Goal: Transaction & Acquisition: Book appointment/travel/reservation

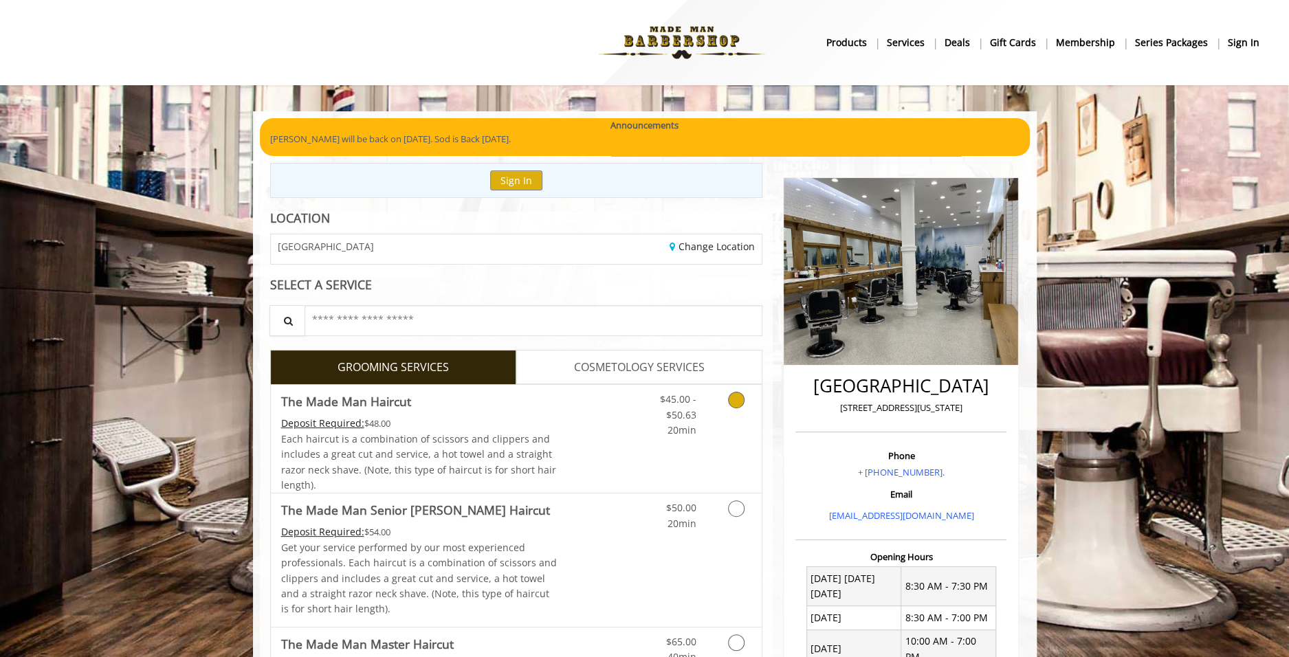
click at [563, 458] on link "Discounted Price" at bounding box center [598, 439] width 82 height 108
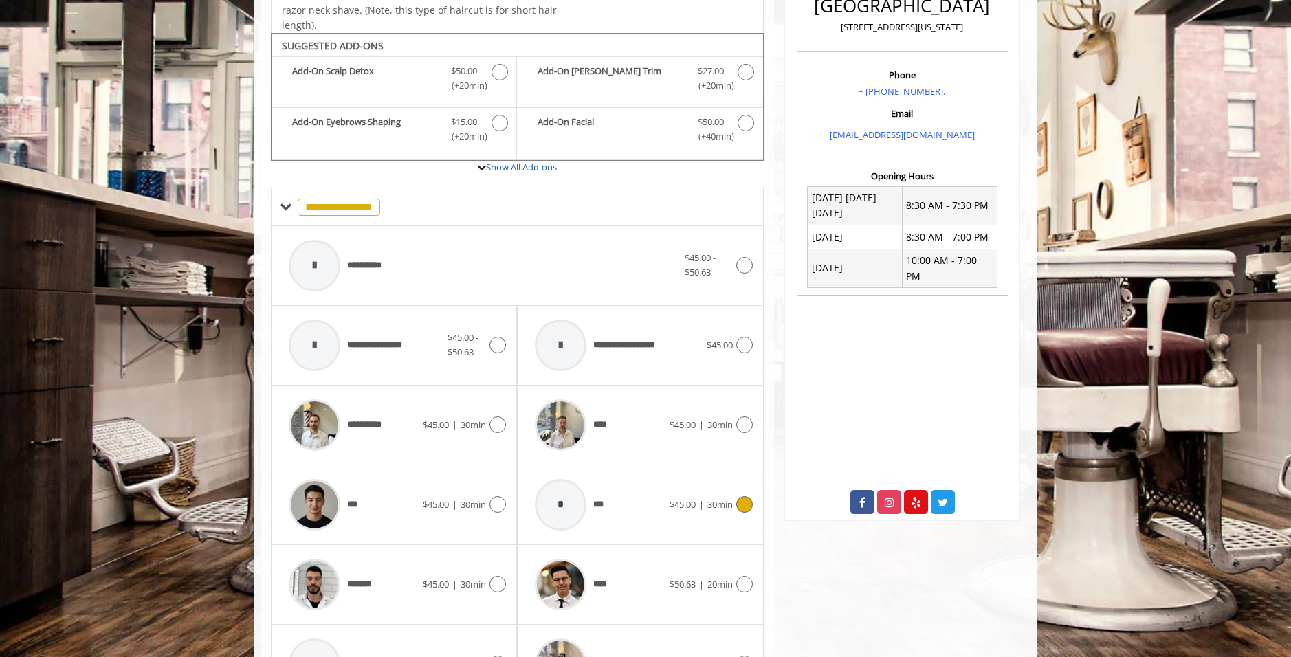
scroll to position [413, 0]
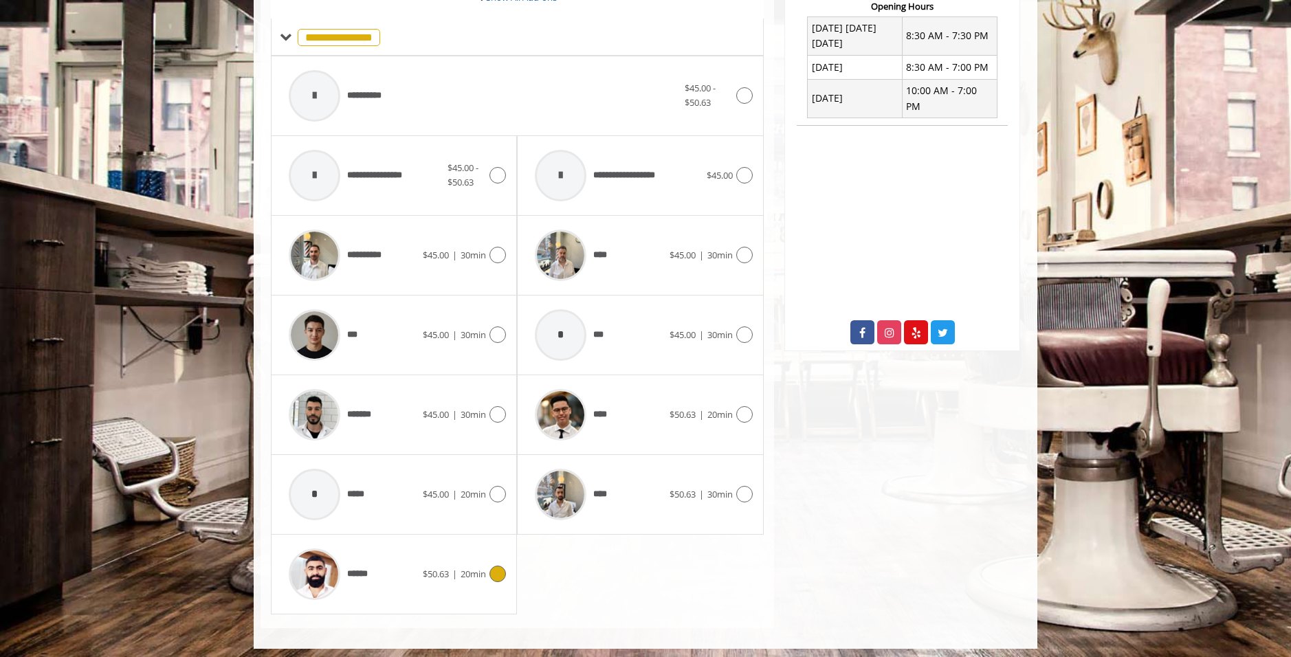
click at [407, 587] on div "******" at bounding box center [352, 574] width 141 height 65
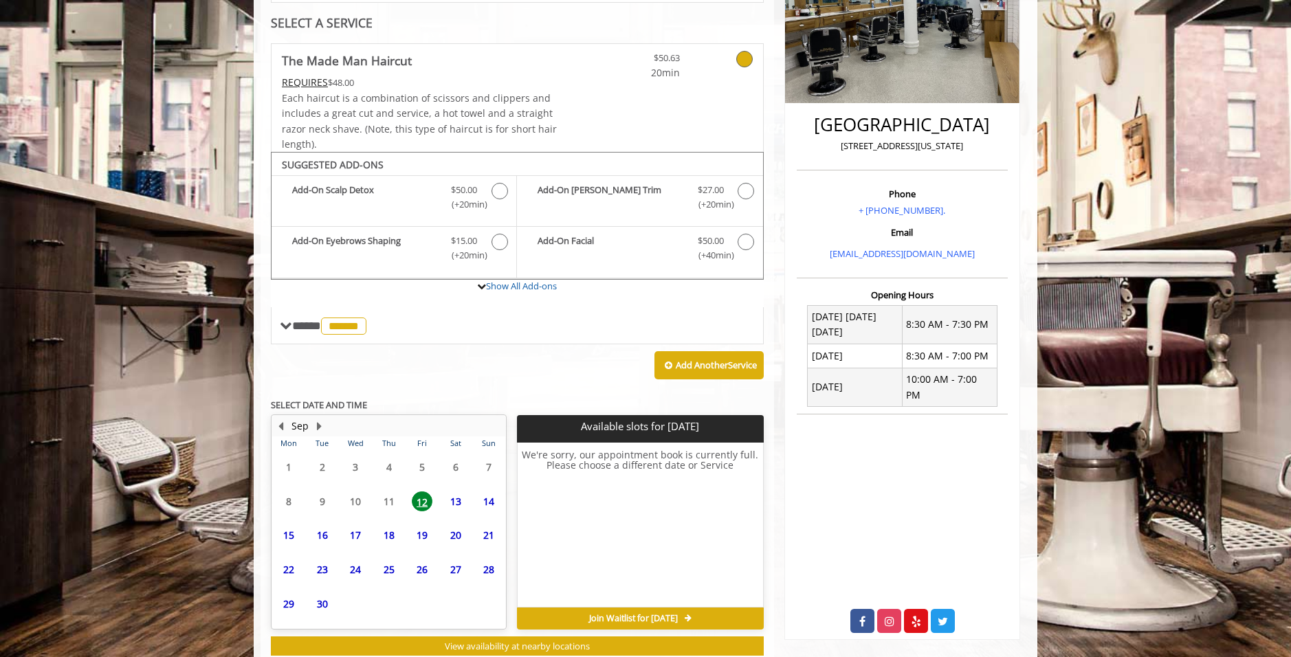
scroll to position [298, 0]
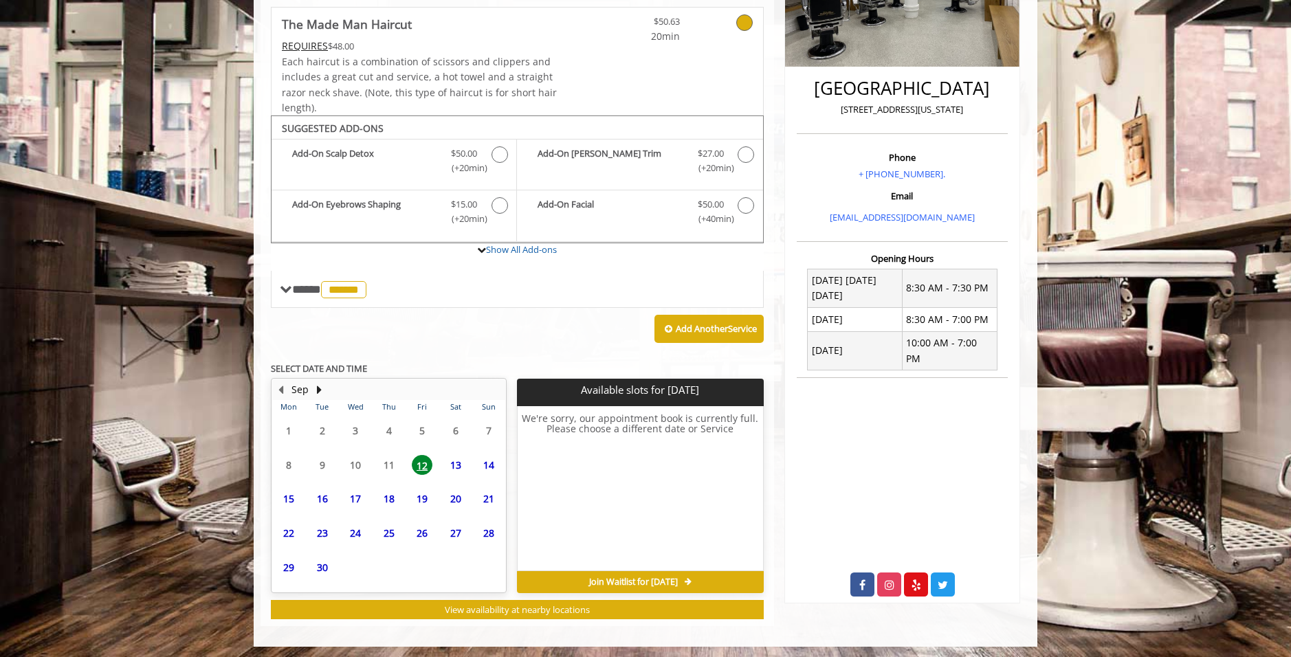
click at [463, 465] on span "13" at bounding box center [456, 465] width 21 height 20
click at [485, 461] on span "14" at bounding box center [489, 465] width 21 height 20
click at [294, 493] on span "15" at bounding box center [288, 499] width 21 height 20
click at [326, 493] on span "16" at bounding box center [322, 499] width 21 height 20
click at [351, 494] on span "17" at bounding box center [355, 499] width 21 height 20
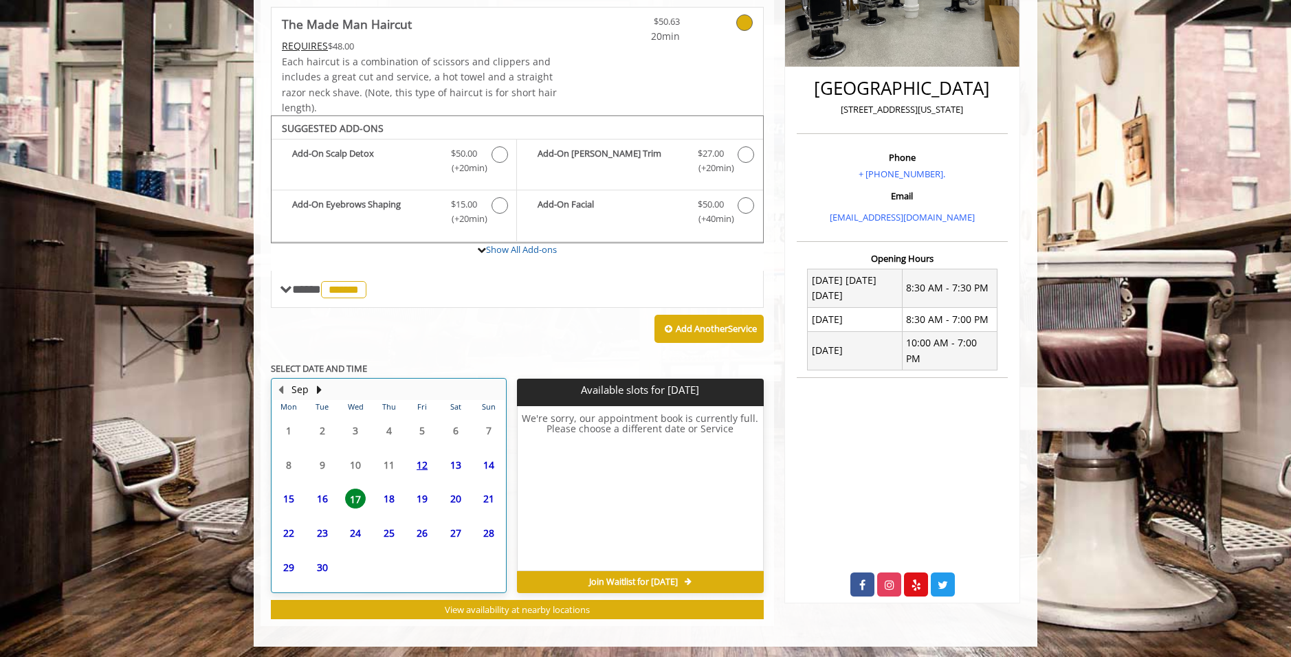
click at [374, 494] on td "18" at bounding box center [388, 499] width 33 height 34
click at [421, 497] on span "19" at bounding box center [422, 499] width 21 height 20
click at [459, 496] on span "20" at bounding box center [456, 499] width 21 height 20
click at [504, 494] on td "21" at bounding box center [489, 499] width 34 height 34
click at [292, 525] on span "22" at bounding box center [288, 533] width 21 height 20
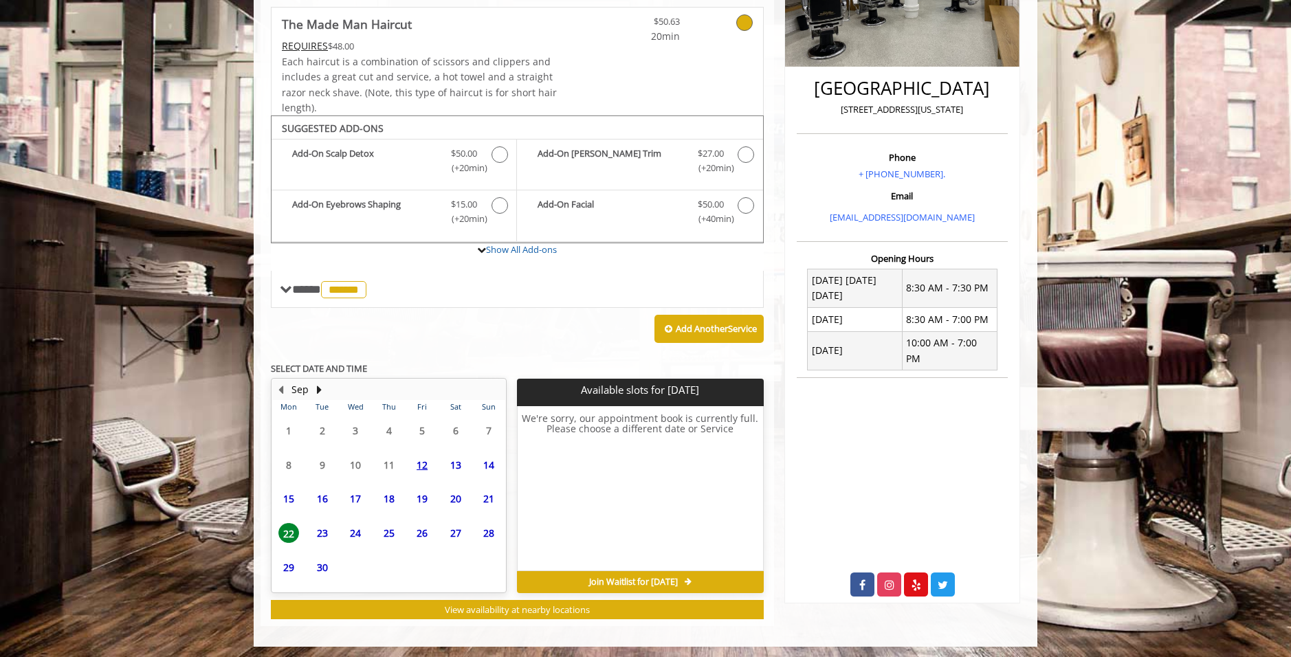
click at [329, 529] on span "23" at bounding box center [322, 533] width 21 height 20
click at [367, 528] on div "24" at bounding box center [356, 533] width 28 height 20
click at [387, 528] on span "25" at bounding box center [389, 533] width 21 height 20
click at [417, 531] on span "26" at bounding box center [422, 533] width 21 height 20
click at [456, 535] on span "27" at bounding box center [456, 533] width 21 height 20
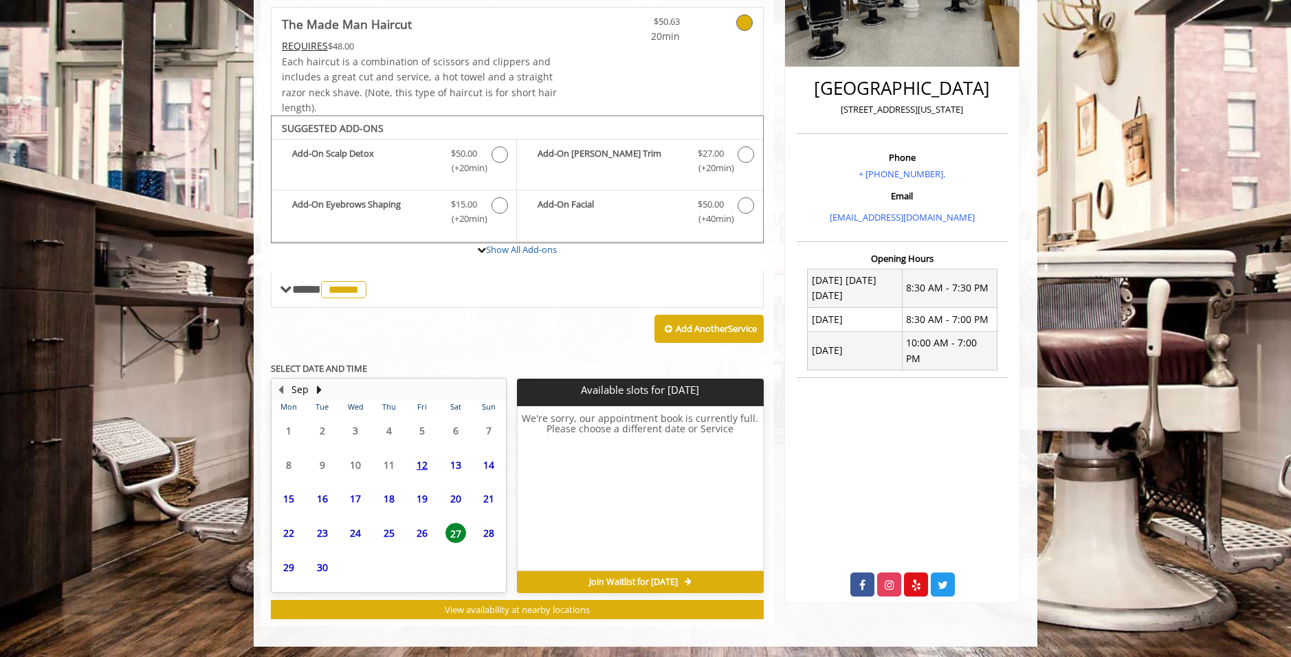
click at [483, 534] on span "28" at bounding box center [489, 533] width 21 height 20
click at [297, 563] on span "29" at bounding box center [288, 568] width 21 height 20
click at [319, 565] on span "30" at bounding box center [322, 568] width 21 height 20
click at [320, 387] on button "Next Month" at bounding box center [319, 389] width 11 height 15
click at [283, 386] on button "Previous Month" at bounding box center [280, 389] width 11 height 15
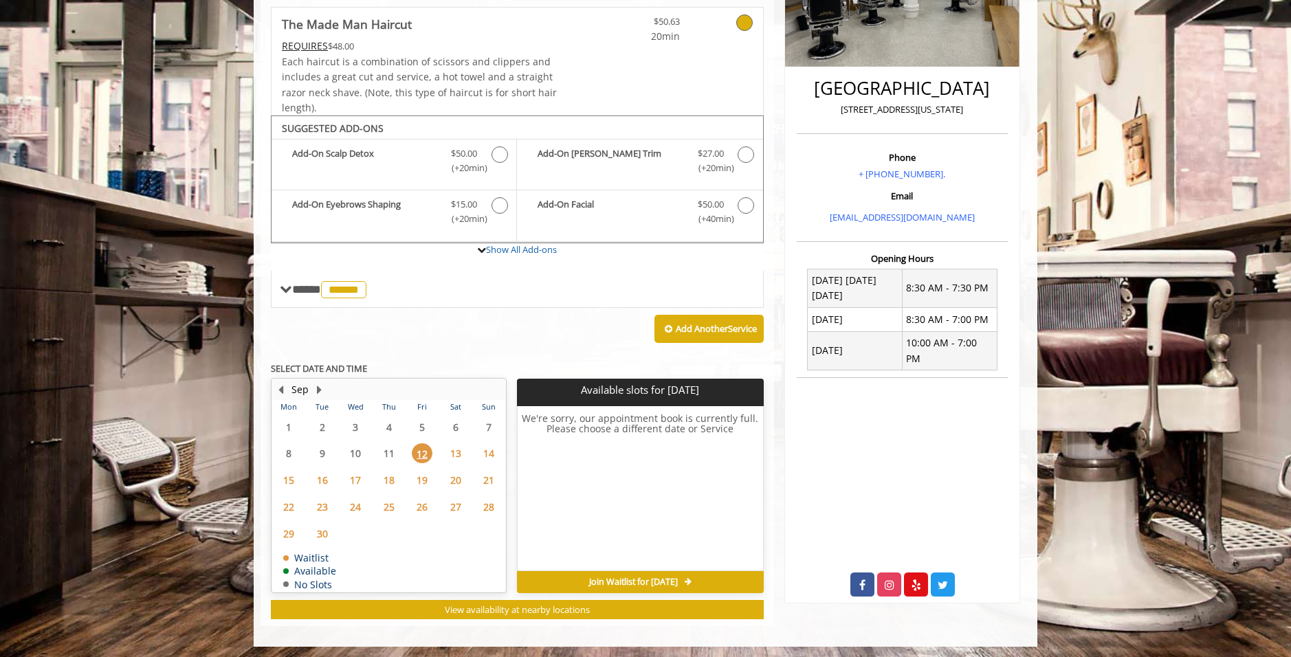
click at [459, 448] on span "13" at bounding box center [456, 454] width 21 height 20
click at [494, 448] on span "14" at bounding box center [489, 454] width 21 height 20
click at [425, 454] on span "12" at bounding box center [422, 454] width 21 height 20
click at [653, 580] on span "Join Waitlist for [DATE]" at bounding box center [633, 582] width 89 height 11
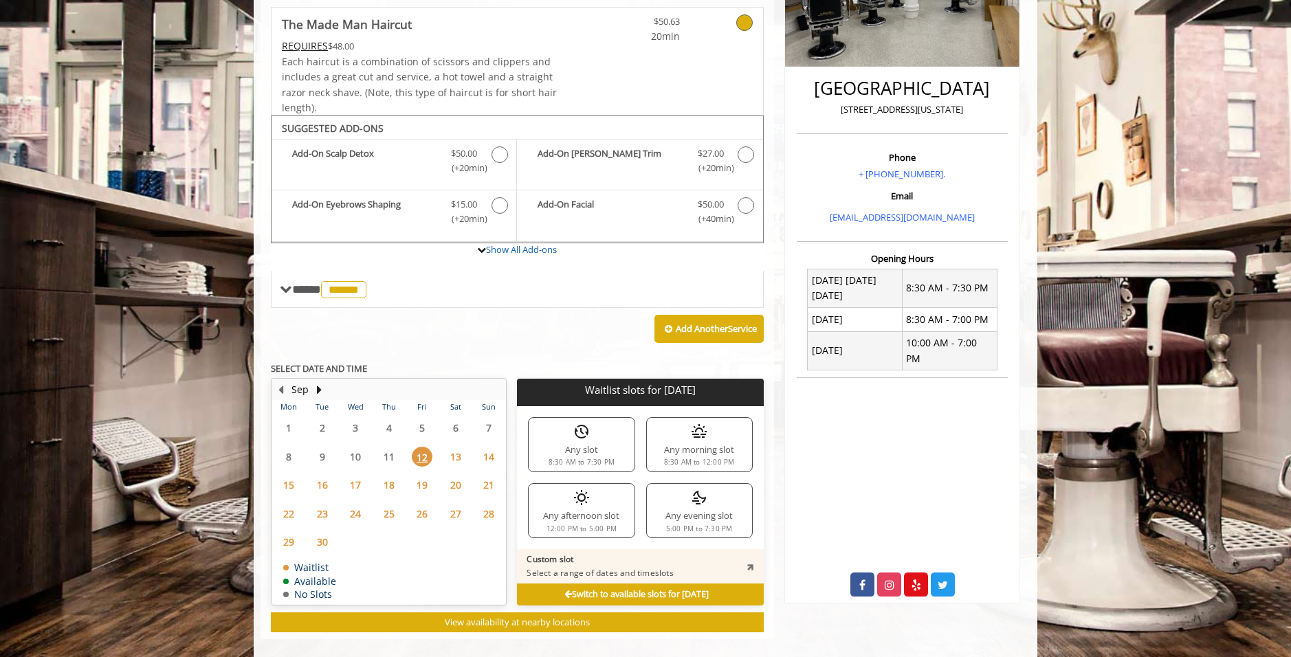
scroll to position [311, 0]
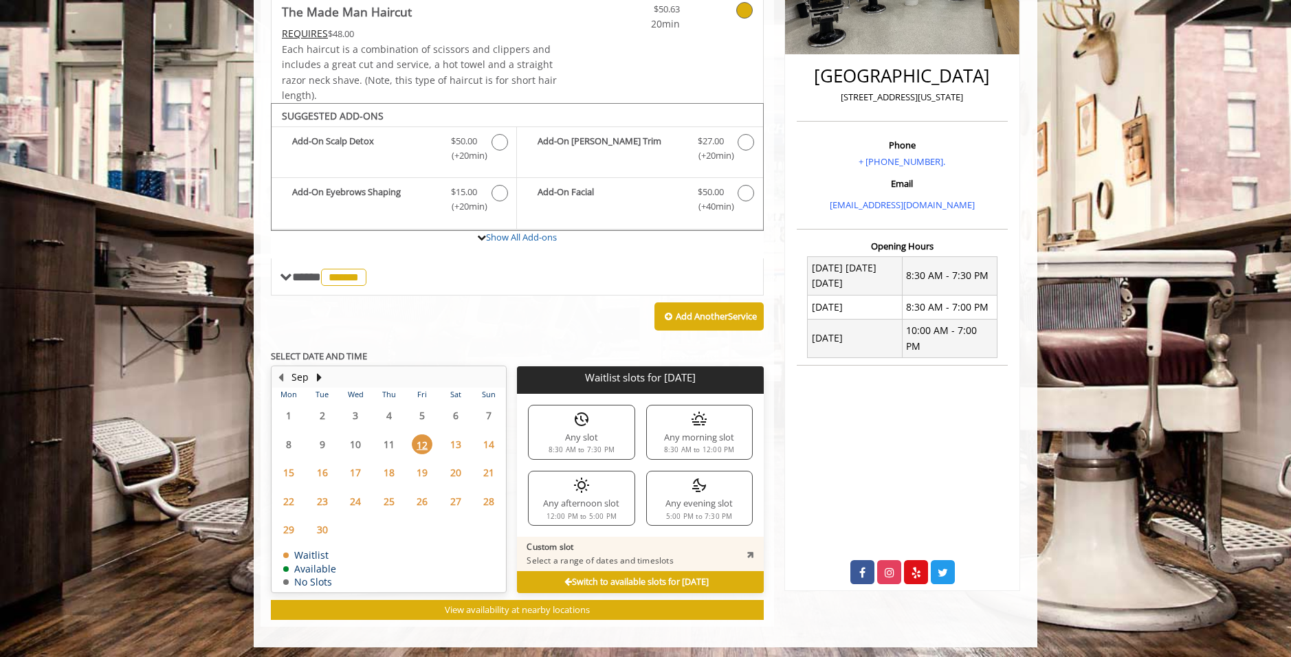
click at [701, 504] on div "Any evening slot 5:00 PM to 7:30 PM" at bounding box center [699, 498] width 107 height 55
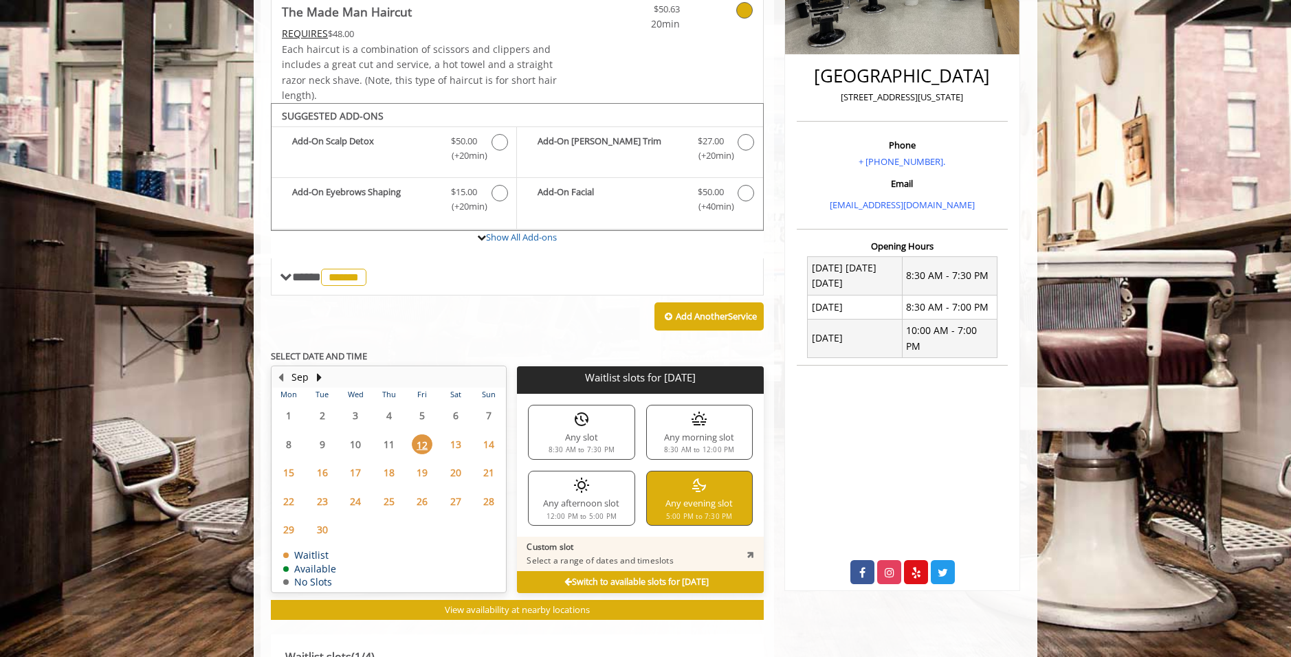
scroll to position [633, 0]
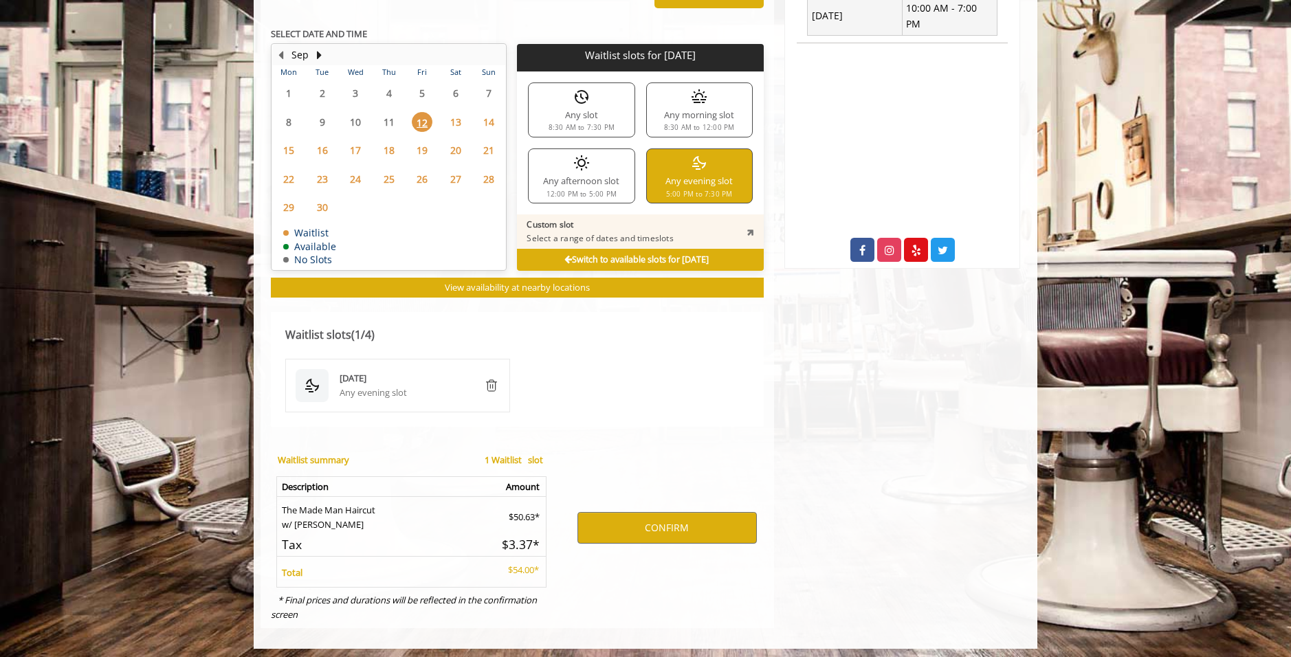
click at [751, 228] on icon at bounding box center [751, 232] width 12 height 12
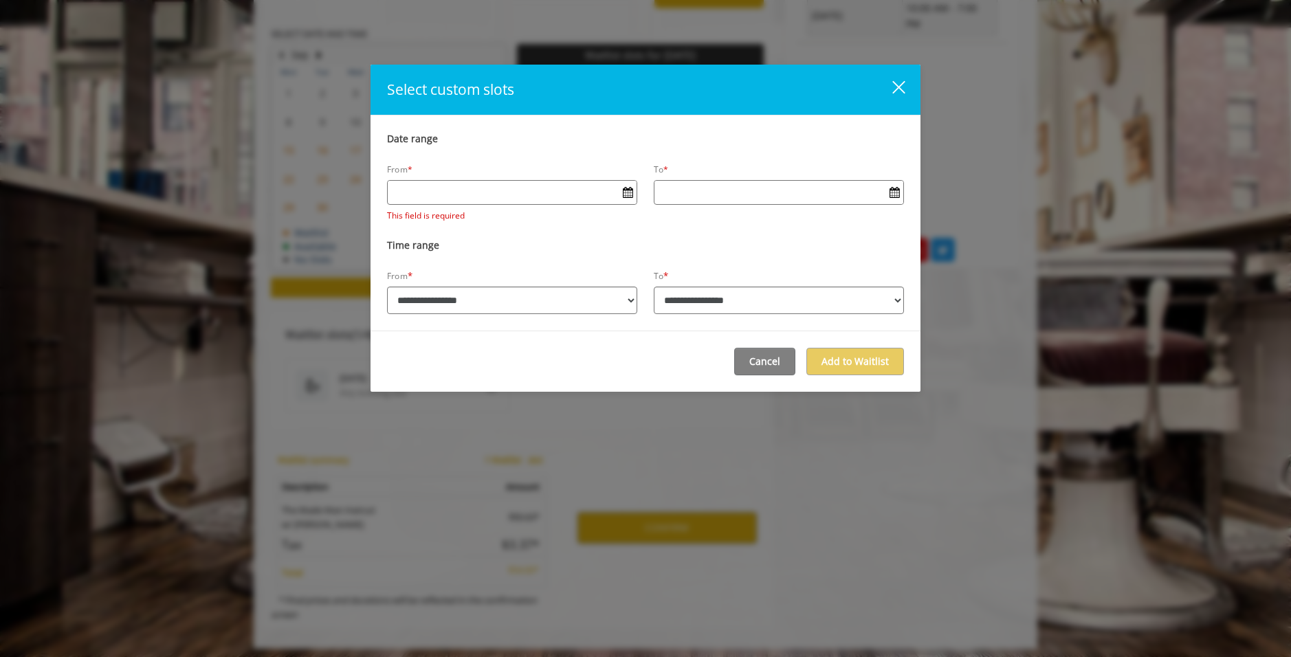
click at [899, 91] on div "close" at bounding box center [891, 90] width 28 height 21
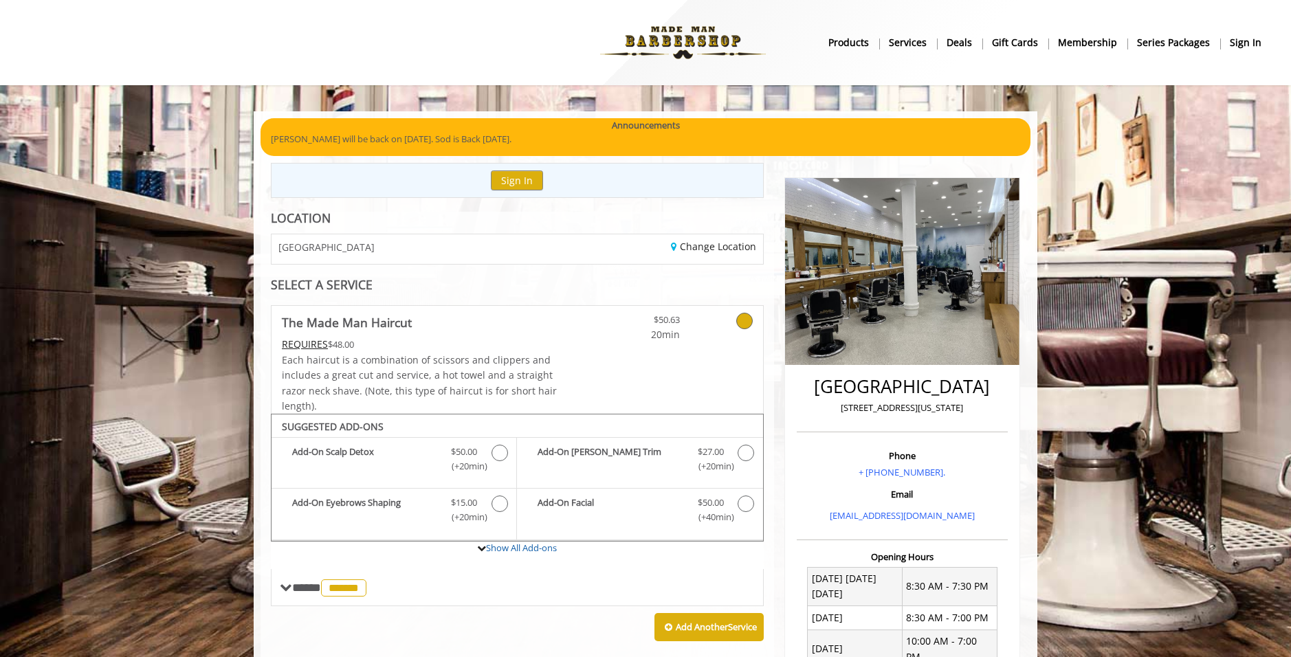
scroll to position [344, 0]
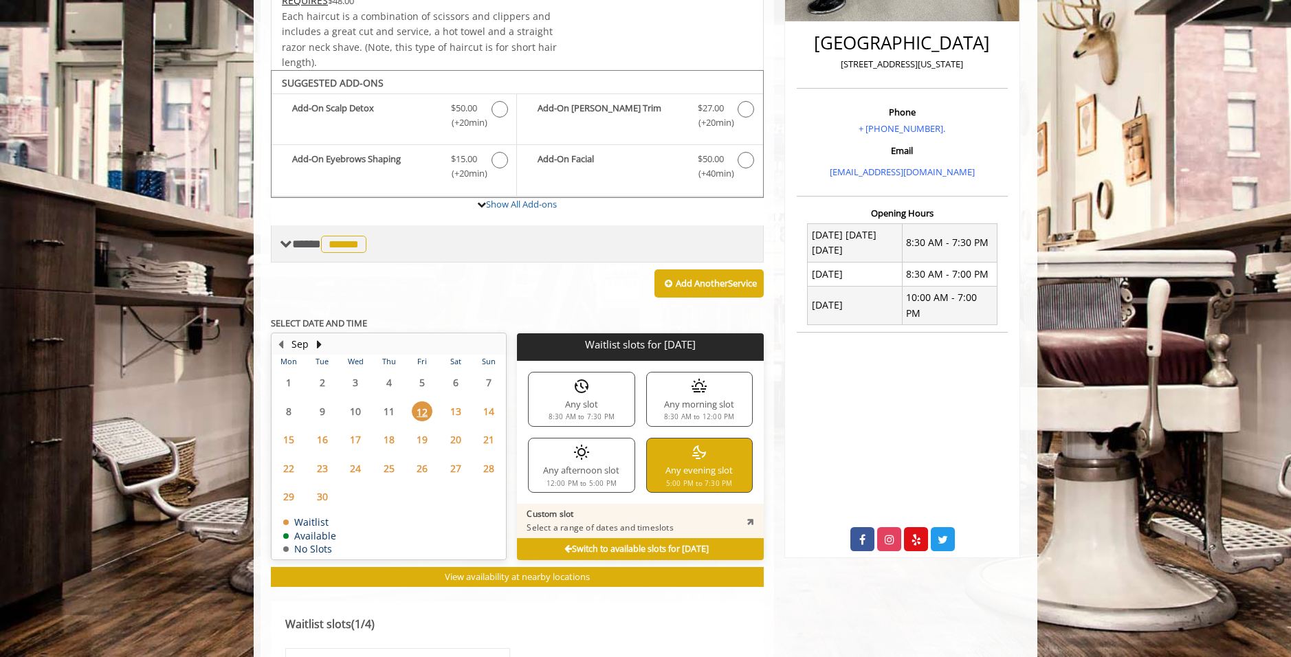
click at [570, 255] on div "**** ****** ********" at bounding box center [517, 244] width 493 height 37
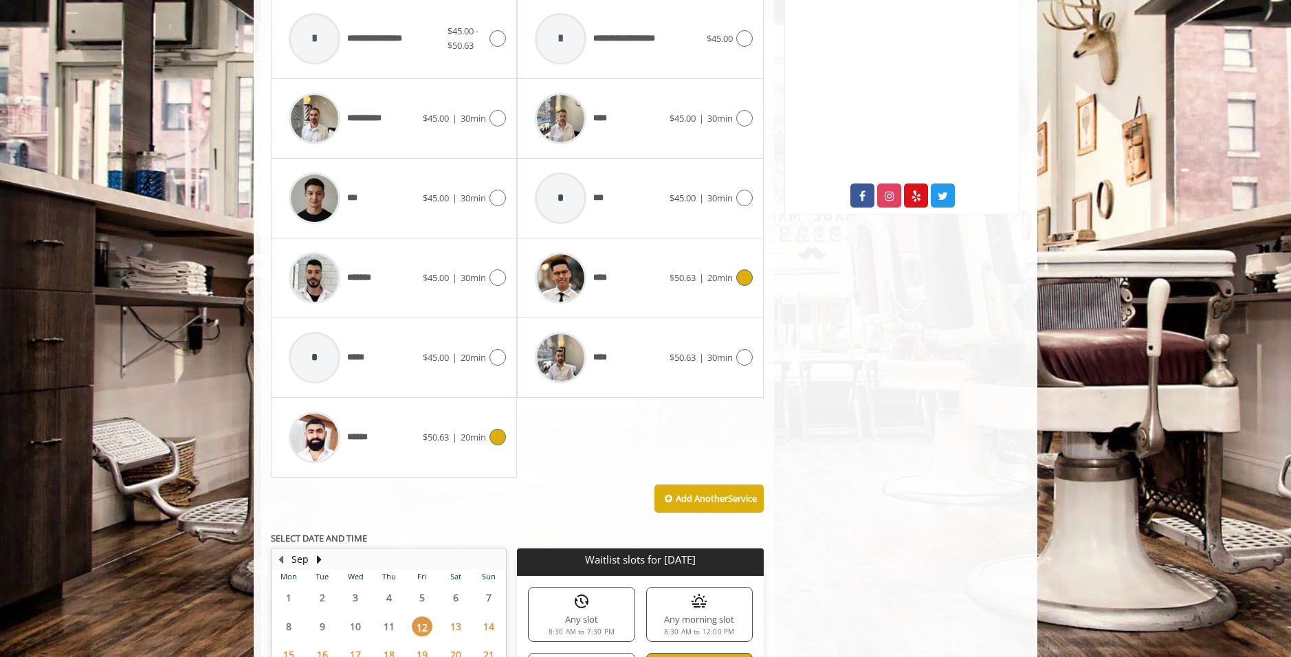
scroll to position [619, 0]
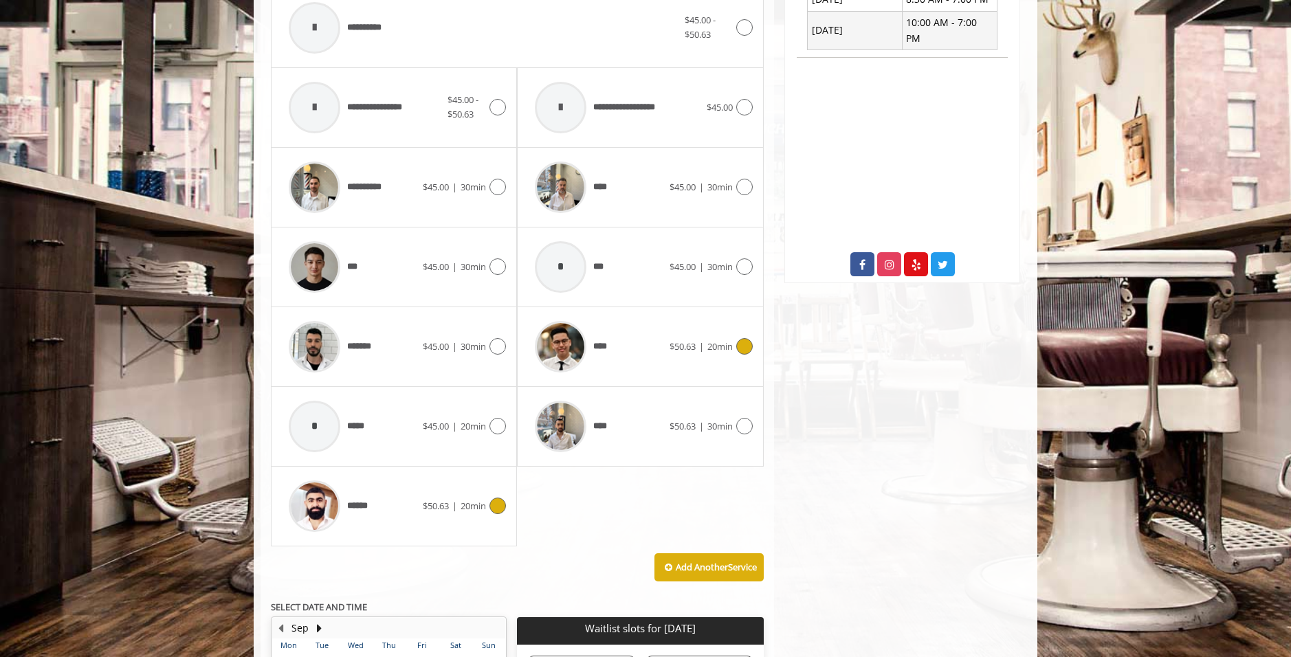
click at [628, 355] on div "****" at bounding box center [598, 346] width 141 height 65
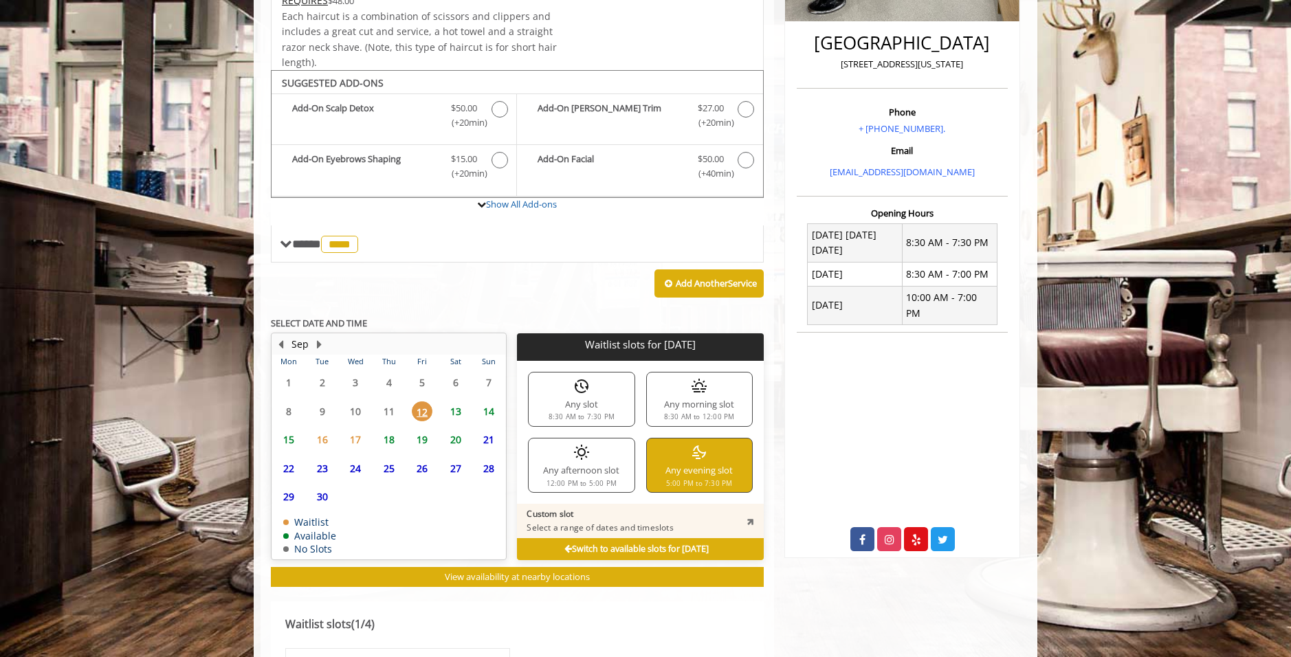
scroll to position [413, 0]
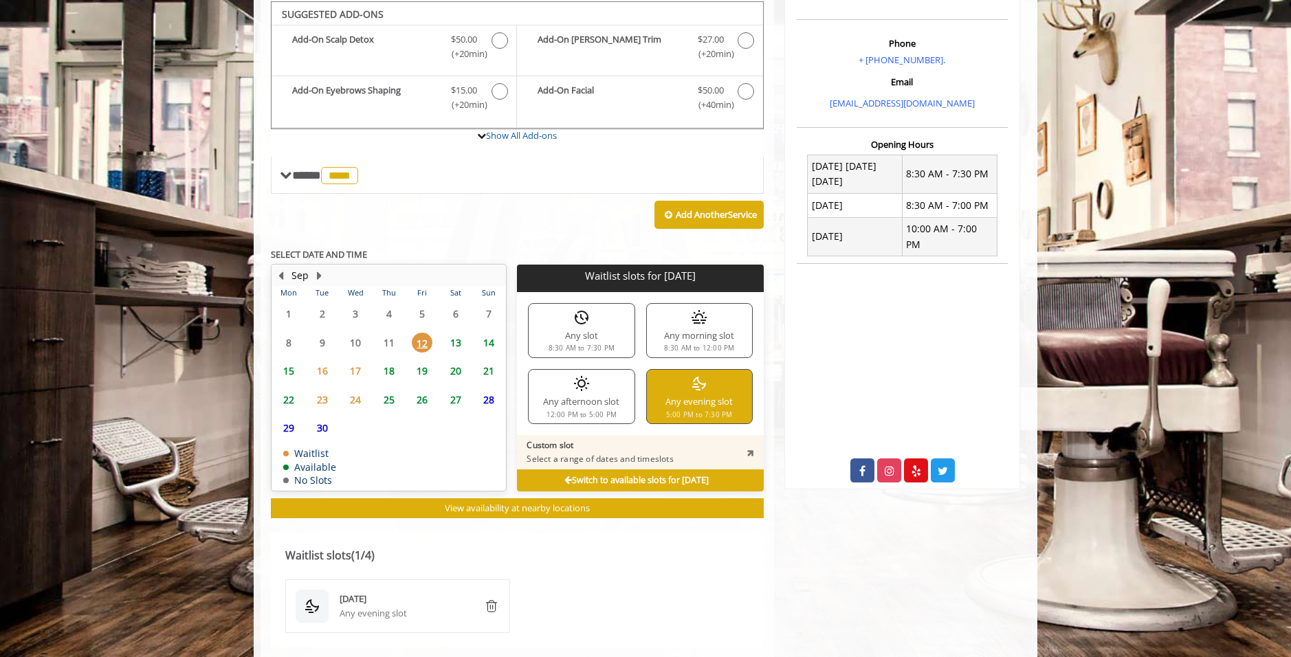
click at [461, 336] on span "13" at bounding box center [456, 343] width 21 height 20
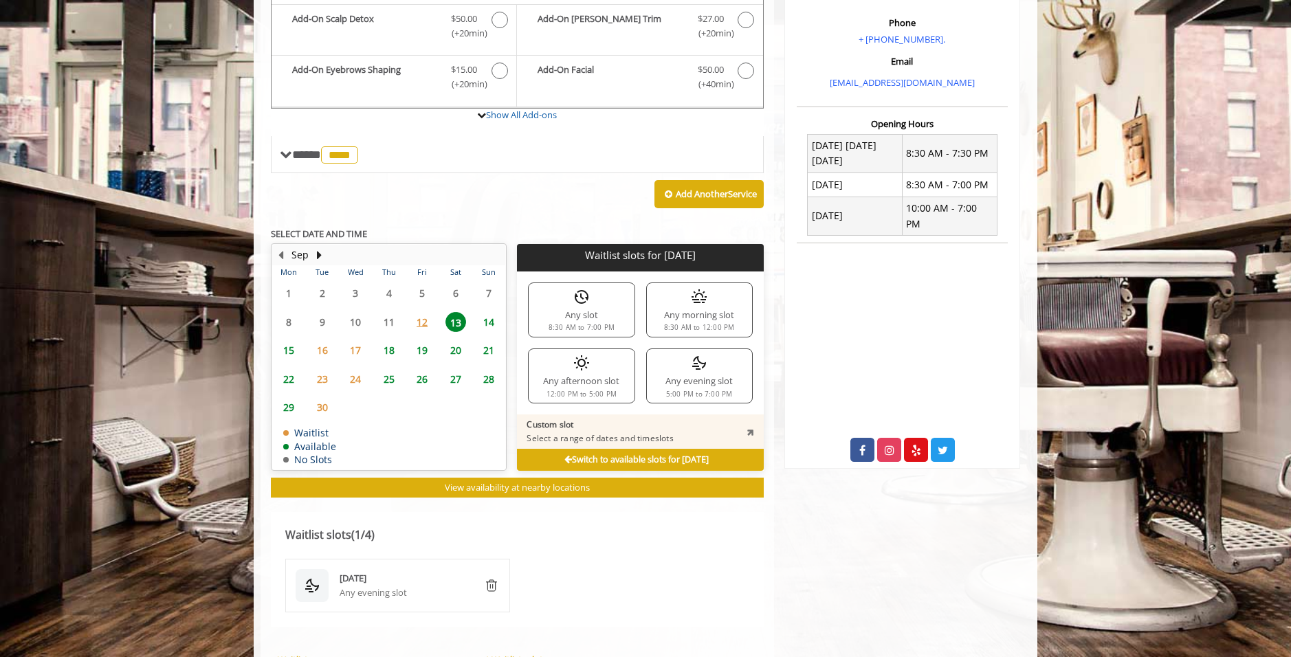
scroll to position [413, 0]
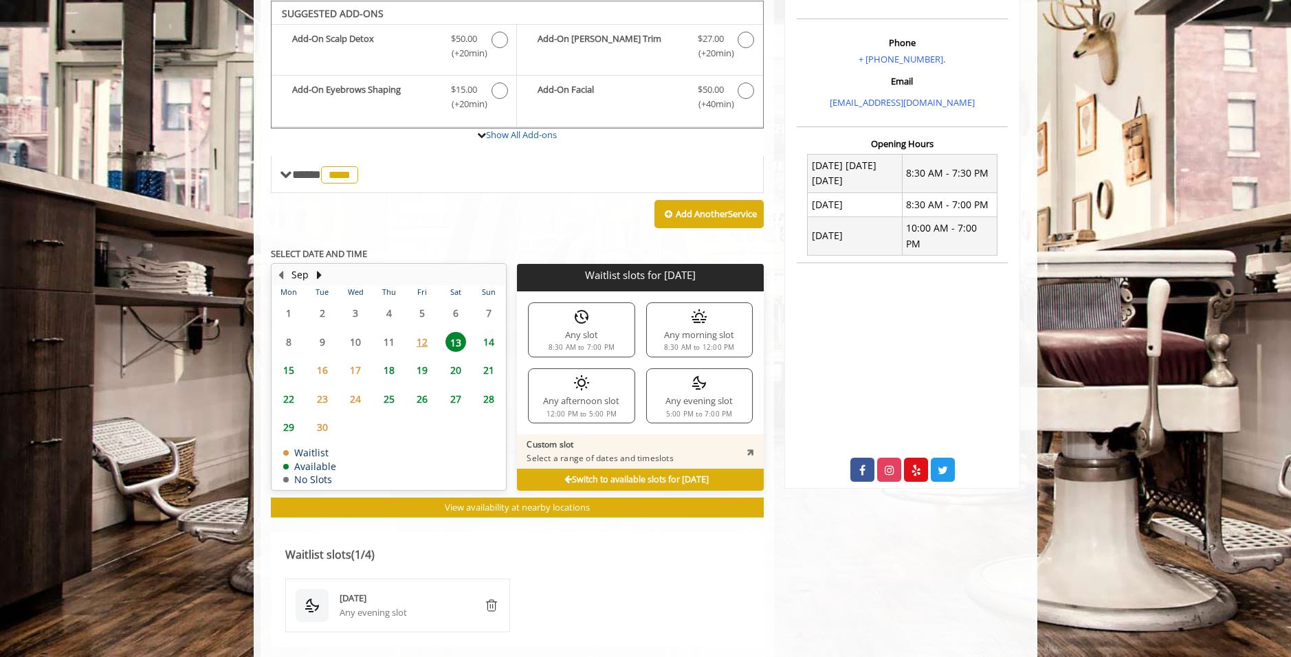
click at [565, 474] on b "Switch to available slots for [DATE]" at bounding box center [637, 480] width 144 height 12
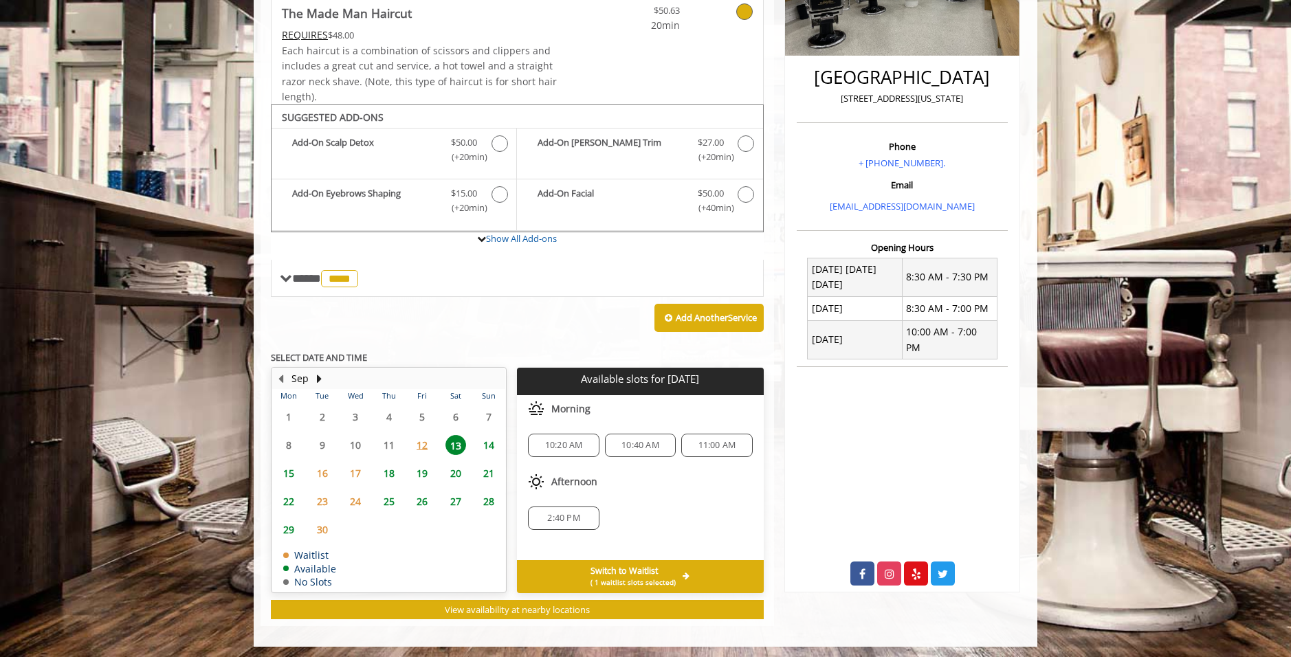
scroll to position [0, 0]
